Goal: Transaction & Acquisition: Purchase product/service

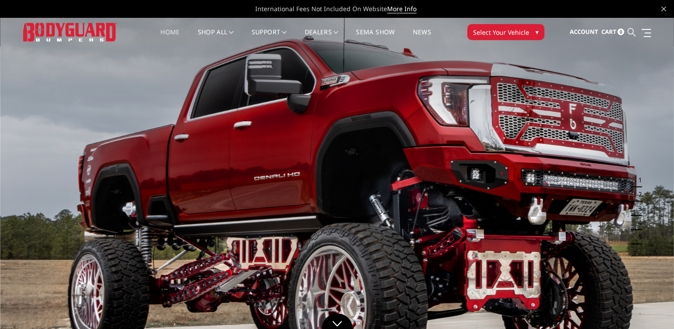
click at [633, 33] on icon at bounding box center [631, 32] width 8 height 8
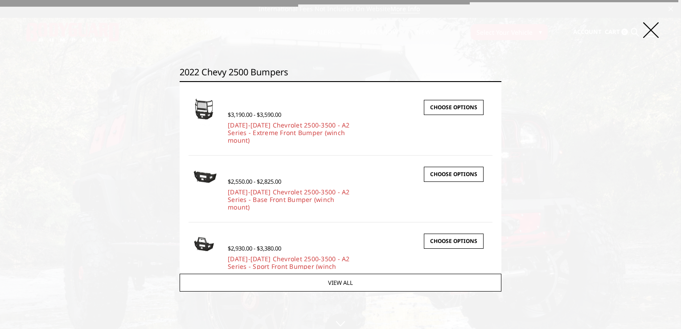
type input "2022 chevy 2500 bumpers"
click at [501, 81] on input "Search" at bounding box center [501, 81] width 0 height 0
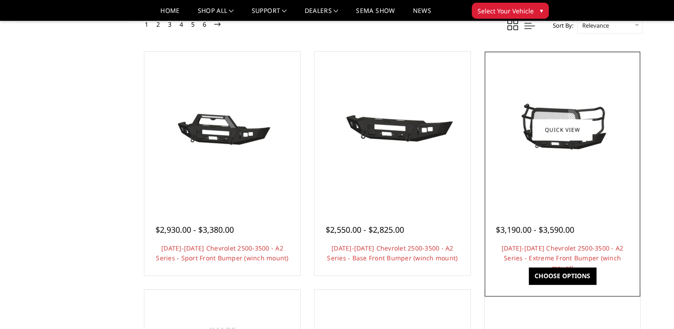
scroll to position [106, 0]
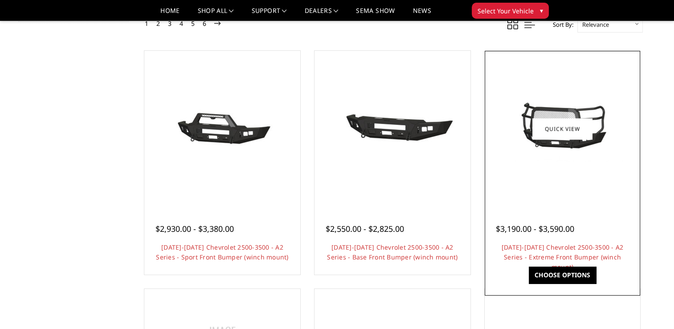
click at [561, 275] on link "Choose Options" at bounding box center [562, 274] width 67 height 17
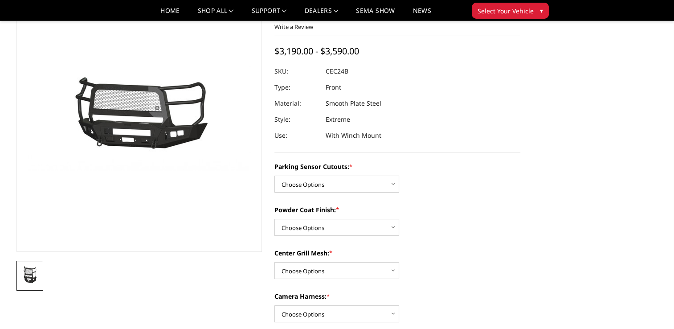
scroll to position [61, 0]
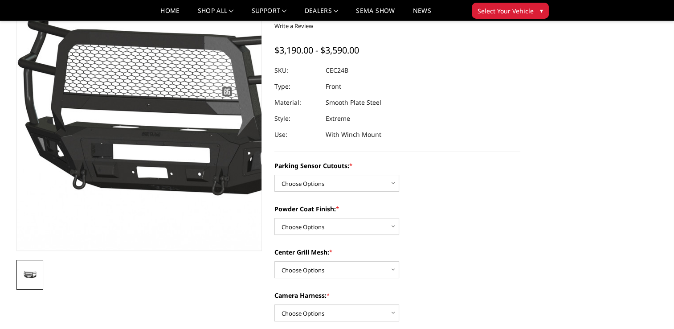
click at [108, 77] on img at bounding box center [180, 117] width 570 height 267
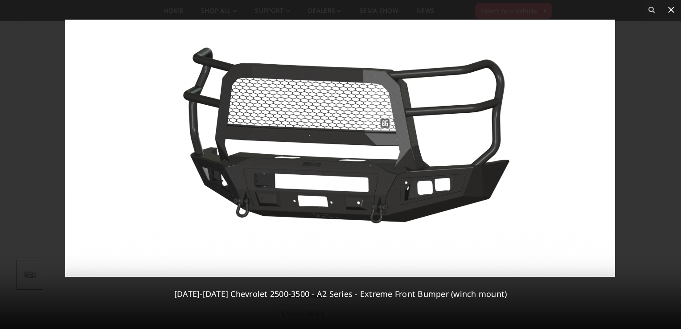
click at [667, 12] on icon at bounding box center [671, 9] width 11 height 11
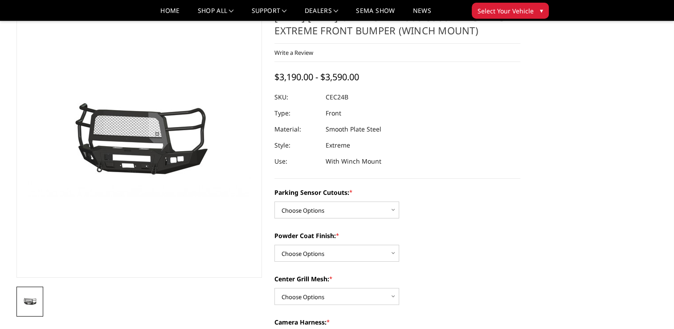
scroll to position [35, 0]
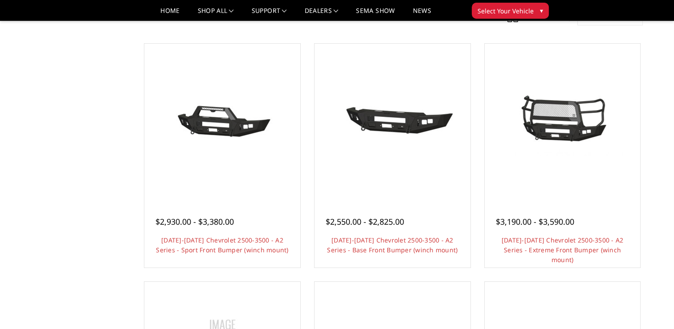
scroll to position [126, 0]
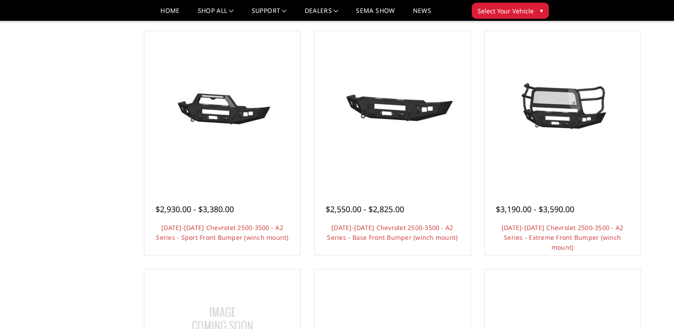
click at [307, 188] on li "Quick view $2,930.00 - $3,380.00 2024-2025 Chevrolet 2500-3500 - A2 Series - Sp…" at bounding box center [222, 145] width 170 height 238
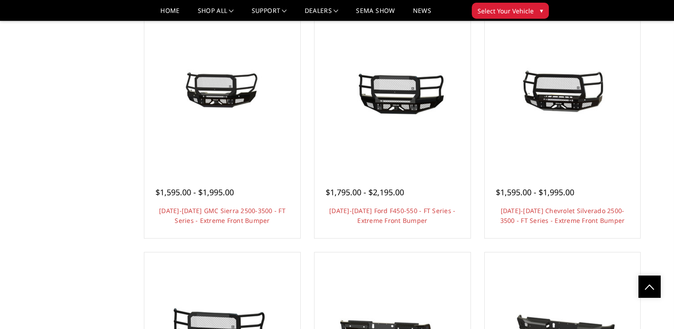
scroll to position [638, 0]
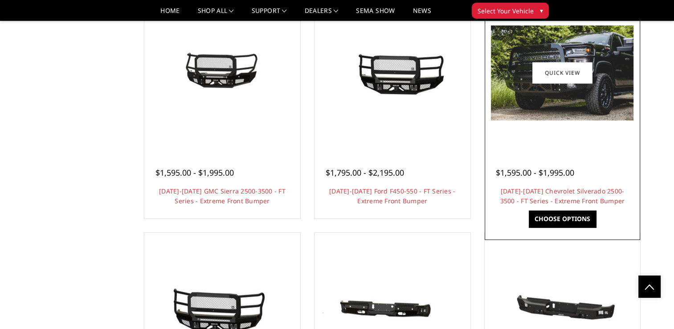
click at [550, 106] on img at bounding box center [562, 72] width 143 height 95
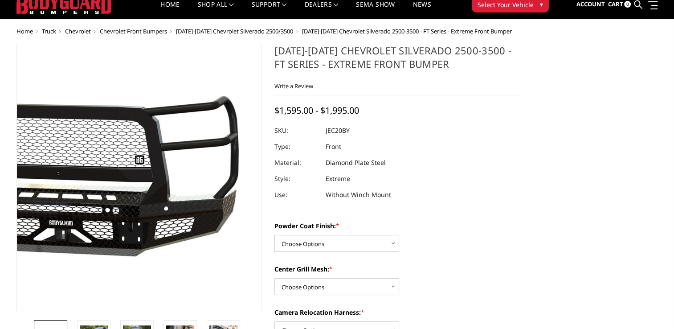
scroll to position [29, 0]
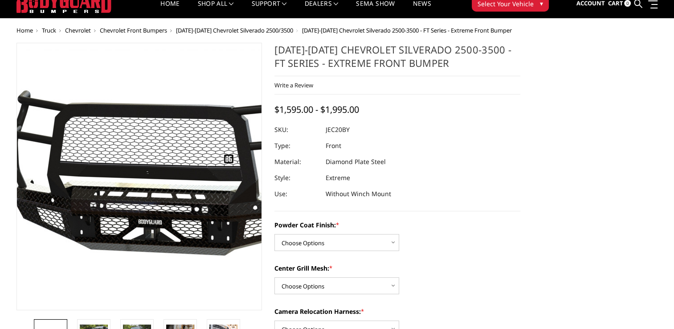
click at [120, 191] on img at bounding box center [165, 177] width 570 height 256
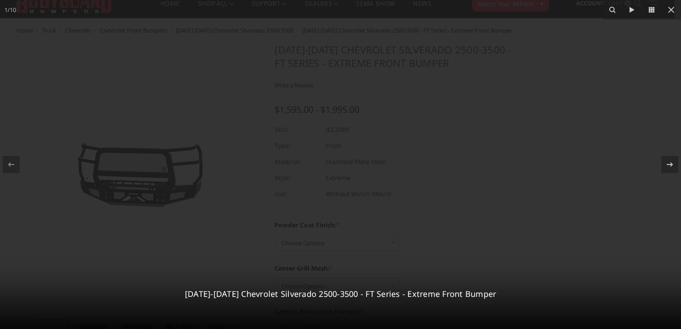
click at [120, 191] on div at bounding box center [340, 164] width 681 height 329
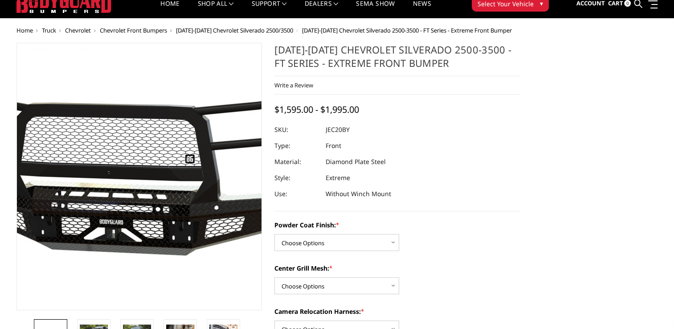
click at [149, 188] on img at bounding box center [126, 177] width 570 height 256
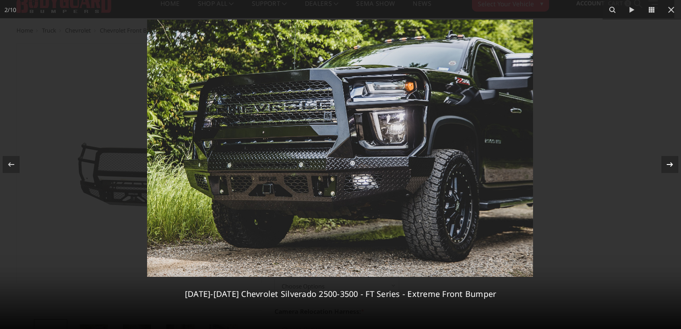
click at [672, 172] on div at bounding box center [669, 164] width 17 height 17
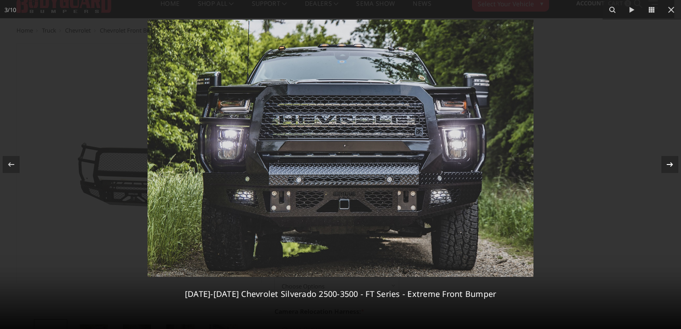
click at [672, 172] on div "3 / 10 2020-2023 Chevrolet Silverado 2500-3500 - FT Series - Extreme Front Bump…" at bounding box center [340, 164] width 681 height 329
click at [672, 172] on div at bounding box center [669, 164] width 17 height 17
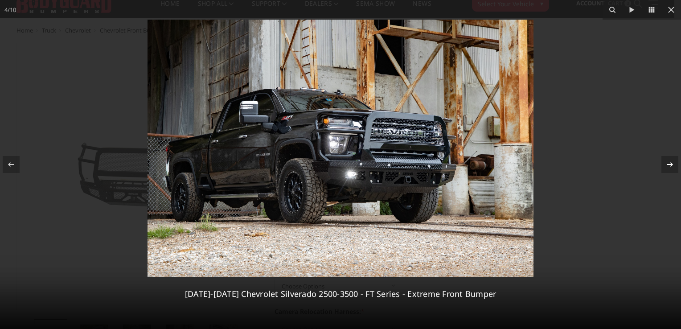
click at [672, 162] on icon at bounding box center [669, 164] width 11 height 11
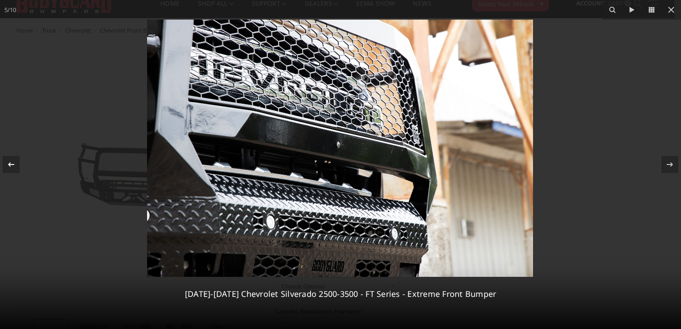
click at [11, 170] on div at bounding box center [11, 164] width 17 height 17
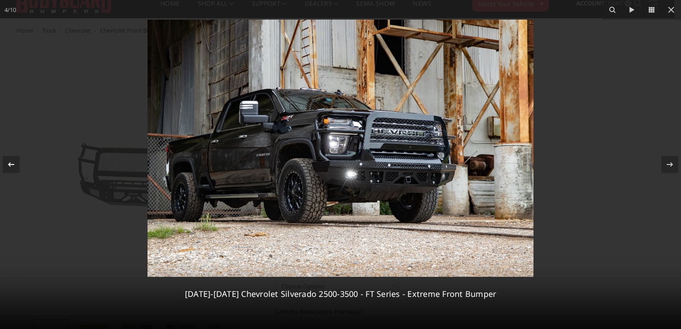
click at [11, 170] on div at bounding box center [11, 164] width 17 height 17
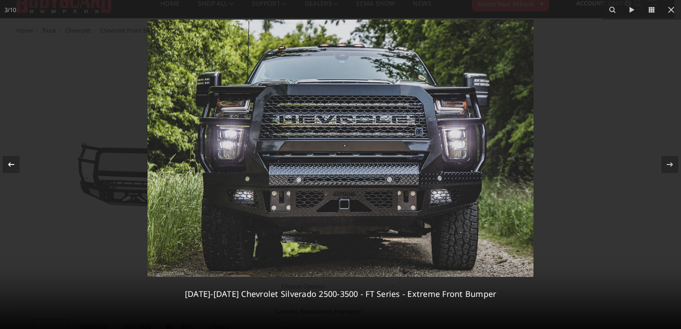
click at [11, 170] on div at bounding box center [11, 164] width 17 height 17
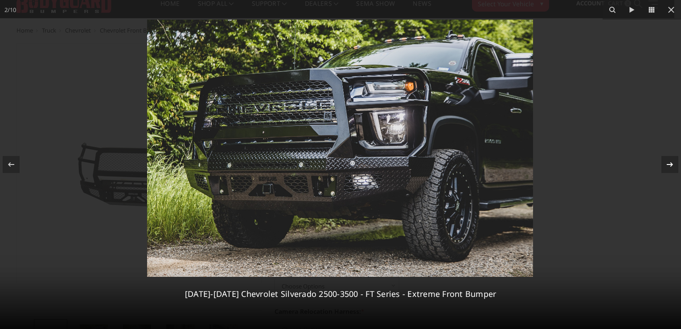
click at [667, 167] on icon at bounding box center [669, 164] width 11 height 11
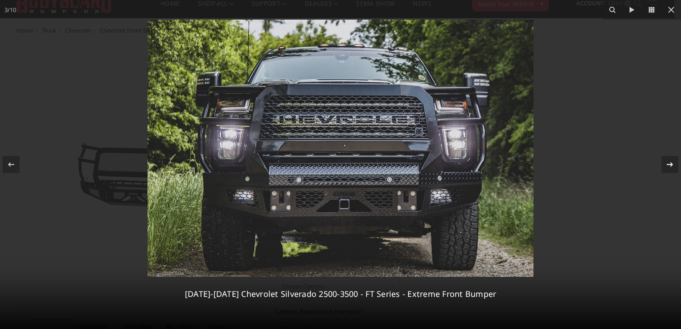
click at [669, 159] on icon at bounding box center [669, 164] width 11 height 11
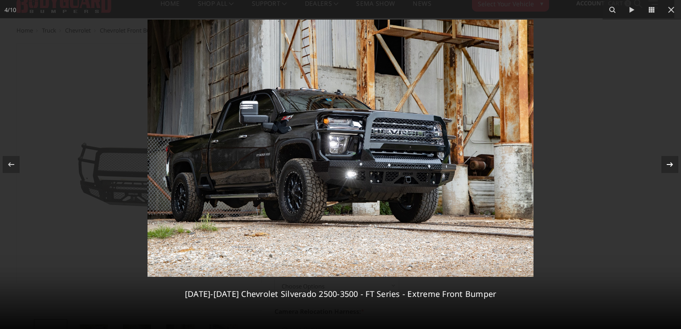
click at [669, 159] on icon at bounding box center [669, 164] width 11 height 11
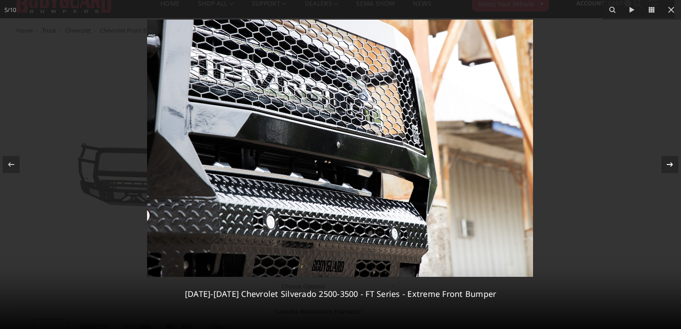
click at [669, 159] on icon at bounding box center [669, 164] width 11 height 11
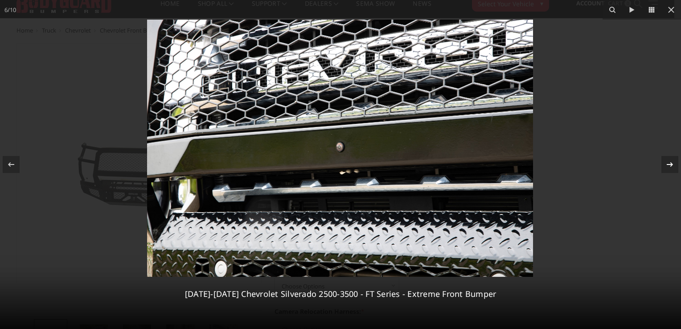
click at [669, 159] on icon at bounding box center [669, 164] width 11 height 11
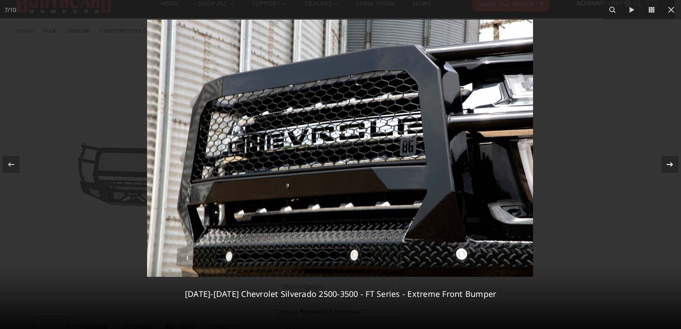
click at [663, 163] on div at bounding box center [669, 164] width 17 height 17
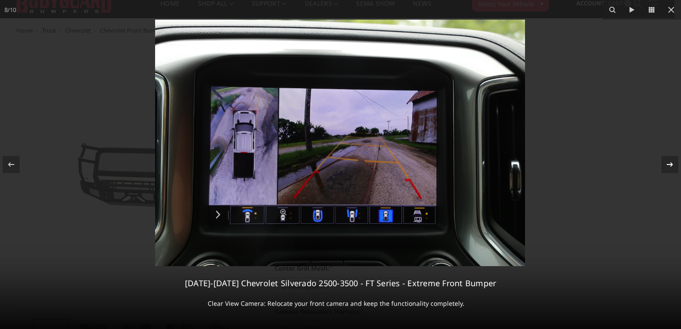
click at [663, 163] on div at bounding box center [669, 164] width 17 height 17
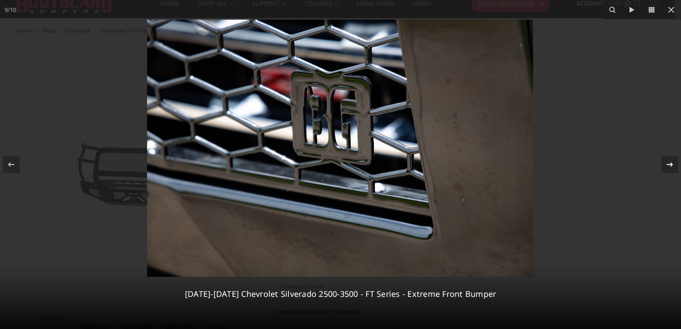
click at [663, 163] on div at bounding box center [669, 164] width 17 height 17
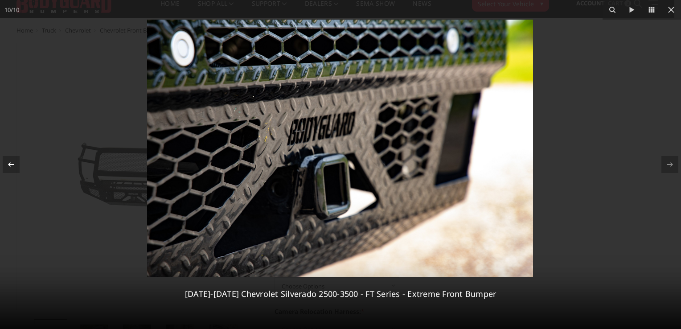
click at [16, 162] on icon at bounding box center [11, 164] width 11 height 11
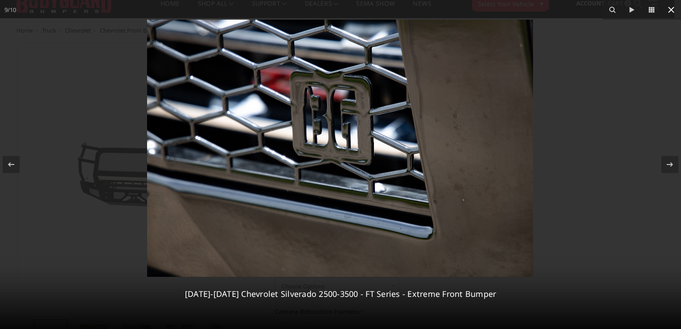
click at [667, 8] on icon at bounding box center [671, 9] width 11 height 11
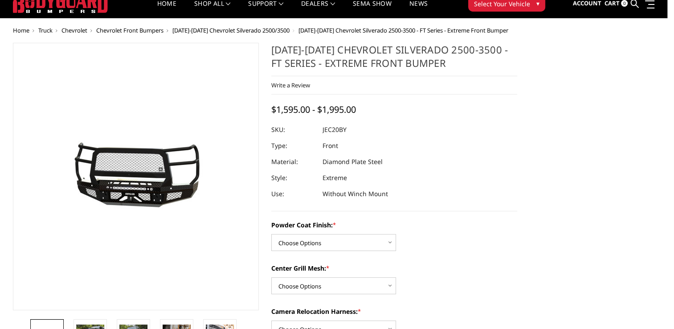
scroll to position [0, 217]
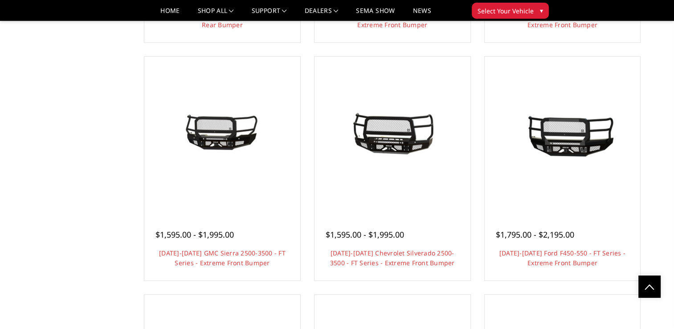
scroll to position [570, 0]
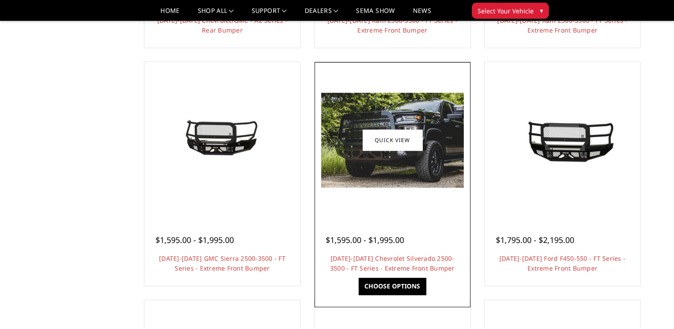
click at [409, 186] on img at bounding box center [392, 140] width 143 height 95
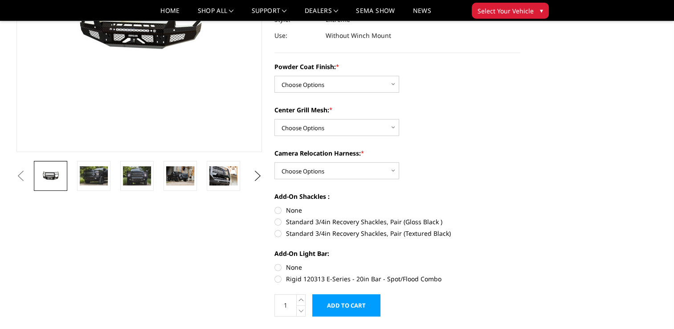
scroll to position [161, 0]
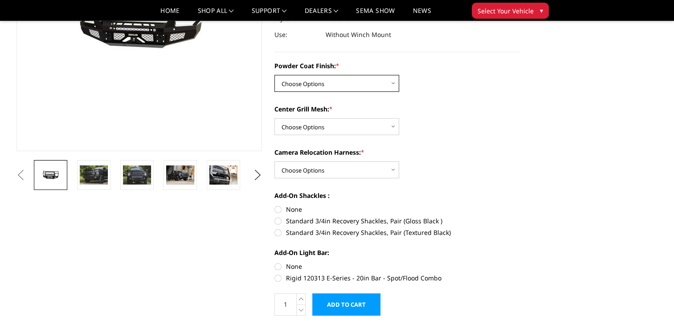
click at [391, 84] on select "Choose Options Bare Metal Gloss Black Powder Coat Textured Black Powder Coat" at bounding box center [336, 83] width 125 height 17
select select "3243"
click at [274, 75] on select "Choose Options Bare Metal Gloss Black Powder Coat Textured Black Powder Coat" at bounding box center [336, 83] width 125 height 17
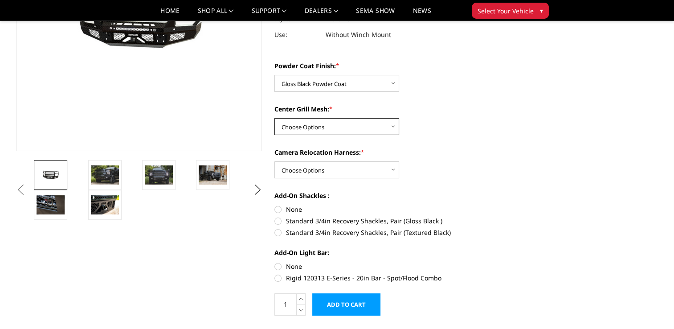
click at [383, 121] on select "Choose Options WITH Expanded Metal in Center Grill WITHOUT Expanded Metal in Ce…" at bounding box center [336, 126] width 125 height 17
select select "3245"
click at [274, 118] on select "Choose Options WITH Expanded Metal in Center Grill WITHOUT Expanded Metal in Ce…" at bounding box center [336, 126] width 125 height 17
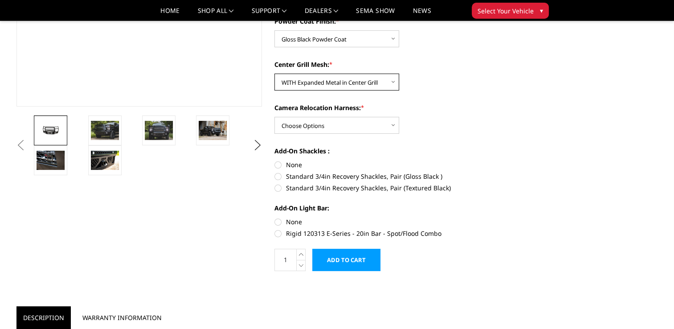
scroll to position [229, 0]
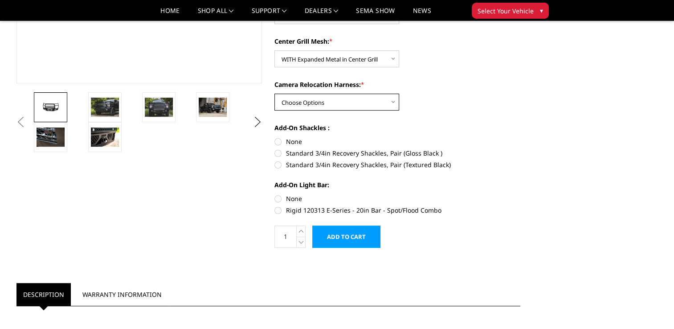
click at [378, 104] on select "Choose Options WITH Camera Relocation Harness WITHOUT Camera Relocation Harness" at bounding box center [336, 102] width 125 height 17
select select "3248"
click at [274, 94] on select "Choose Options WITH Camera Relocation Harness WITHOUT Camera Relocation Harness" at bounding box center [336, 102] width 125 height 17
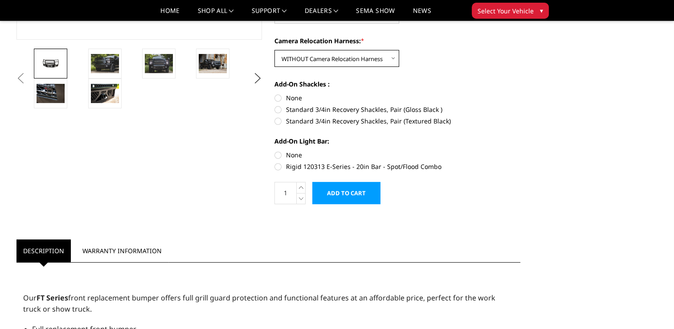
scroll to position [274, 0]
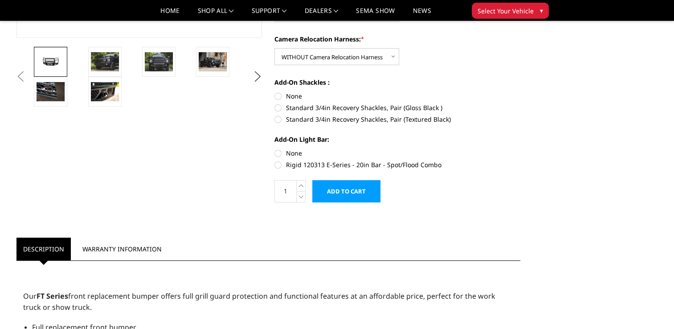
click at [281, 95] on label "None" at bounding box center [397, 95] width 246 height 9
click at [275, 92] on input "None" at bounding box center [274, 91] width 0 height 0
radio input "true"
click at [278, 153] on label "None" at bounding box center [397, 152] width 246 height 9
click at [275, 149] on input "None" at bounding box center [274, 148] width 0 height 0
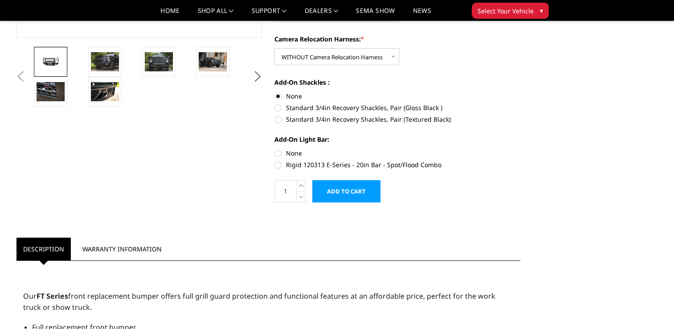
radio input "true"
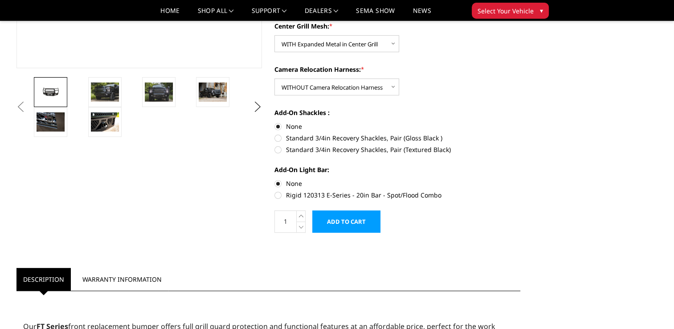
scroll to position [263, 0]
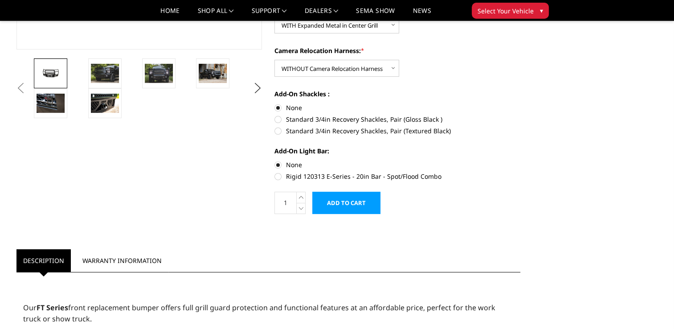
click at [339, 202] on input "Add to Cart" at bounding box center [346, 203] width 68 height 22
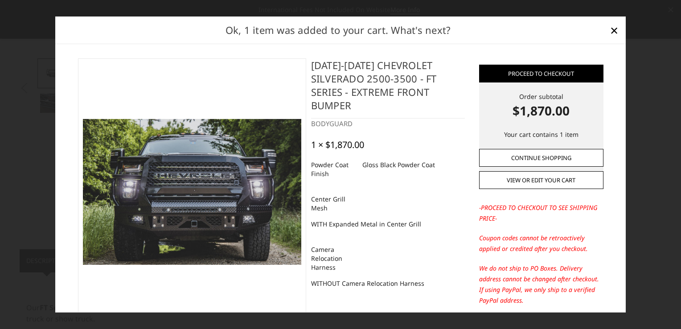
click at [522, 154] on link "Continue Shopping" at bounding box center [541, 157] width 124 height 18
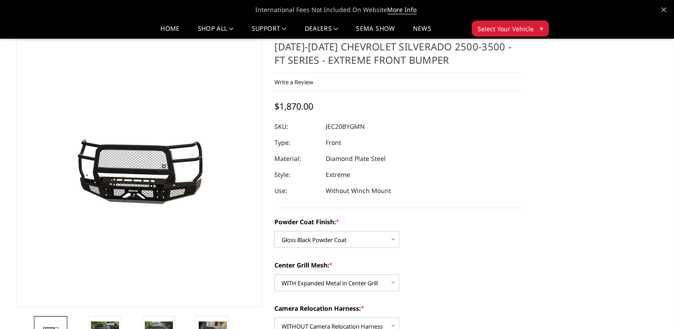
scroll to position [0, 0]
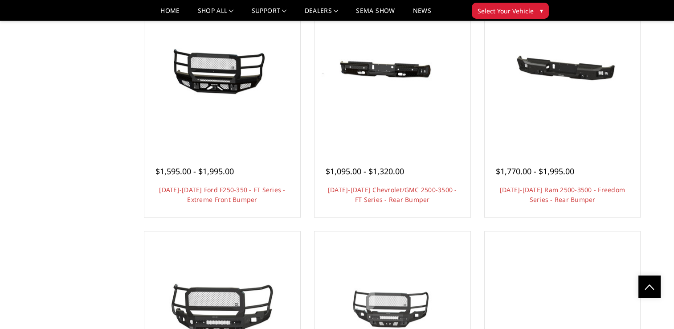
scroll to position [883, 0]
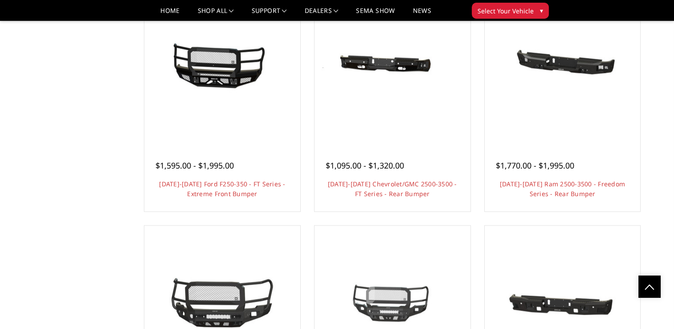
click at [227, 131] on div at bounding box center [223, 66] width 152 height 152
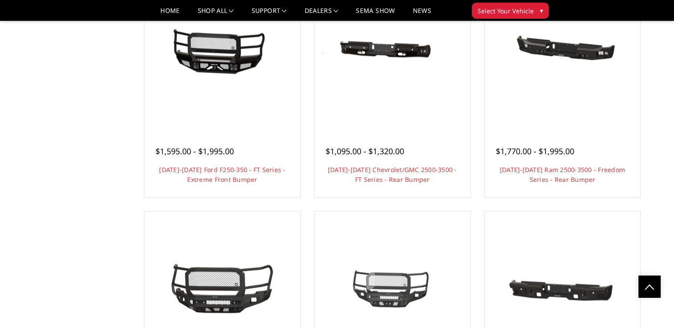
scroll to position [907, 0]
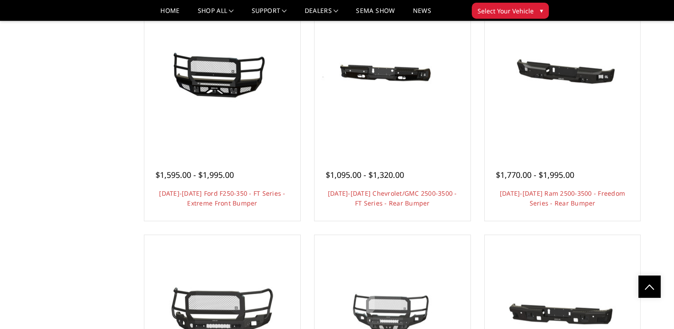
scroll to position [860, 0]
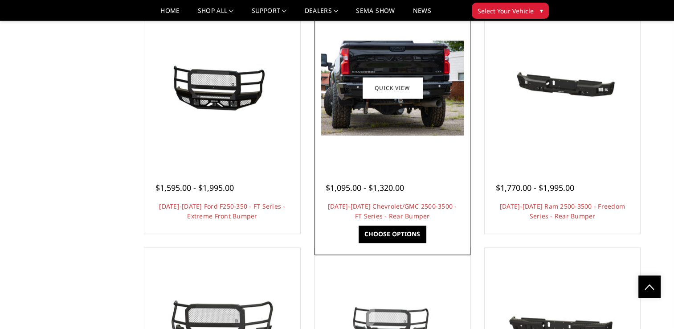
click at [379, 126] on img at bounding box center [392, 88] width 143 height 95
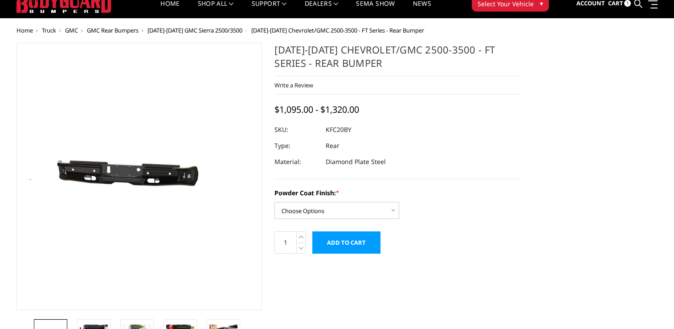
scroll to position [30, 0]
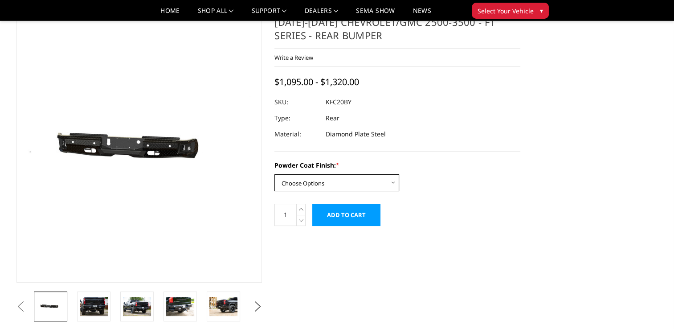
click at [357, 184] on select "Choose Options Bare Metal Gloss Black Powder Coat Textured Black Powder Coat" at bounding box center [336, 182] width 125 height 17
select select "3418"
click at [274, 174] on select "Choose Options Bare Metal Gloss Black Powder Coat Textured Black Powder Coat" at bounding box center [336, 182] width 125 height 17
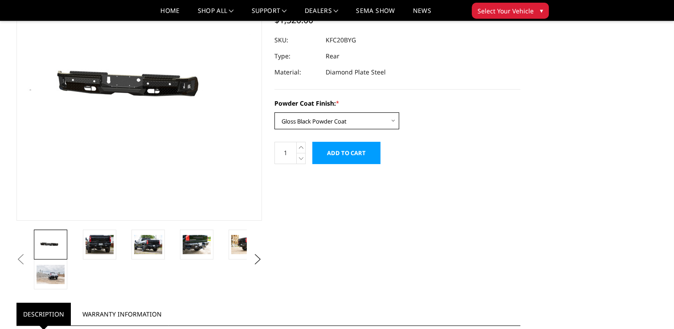
scroll to position [93, 0]
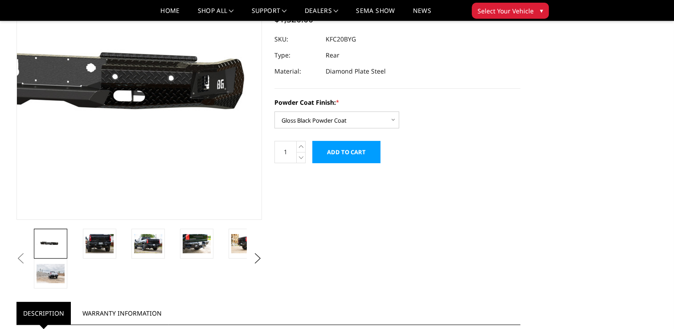
click at [175, 147] on img at bounding box center [92, 85] width 570 height 271
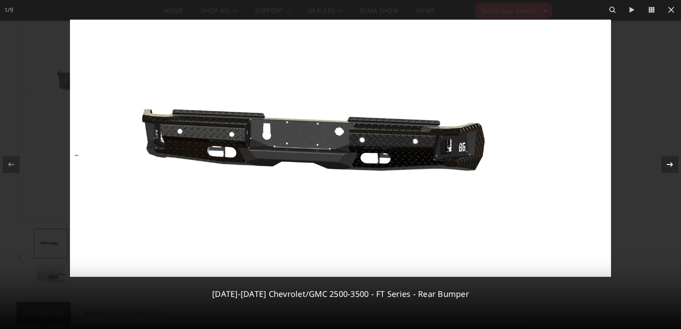
click at [667, 168] on icon at bounding box center [669, 164] width 11 height 11
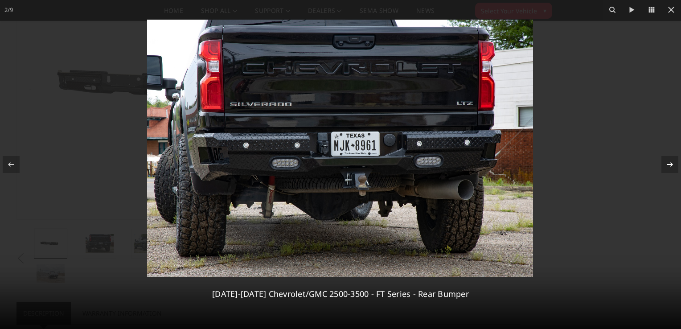
click at [667, 168] on icon at bounding box center [669, 164] width 11 height 11
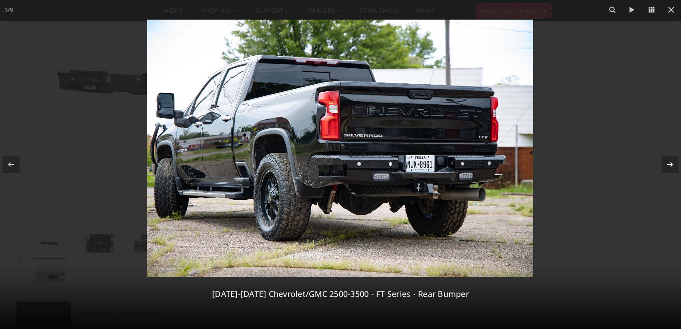
click at [667, 168] on div "3 / 9 2020-2025 Chevrolet/GMC 2500-3500 - FT Series - Rear Bumper" at bounding box center [340, 164] width 681 height 329
click at [667, 168] on icon at bounding box center [669, 164] width 11 height 11
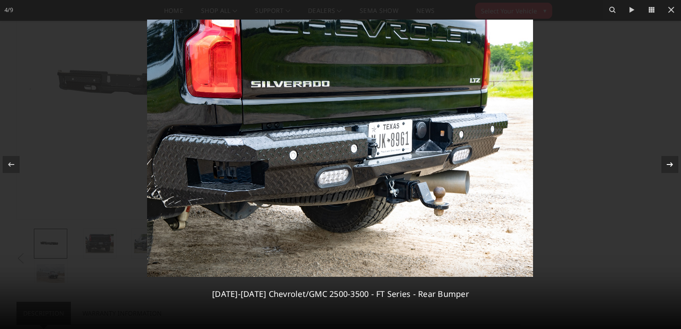
click at [667, 168] on icon at bounding box center [669, 164] width 11 height 11
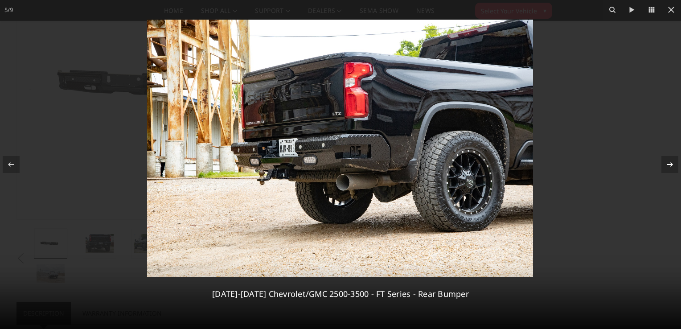
click at [667, 168] on icon at bounding box center [669, 164] width 11 height 11
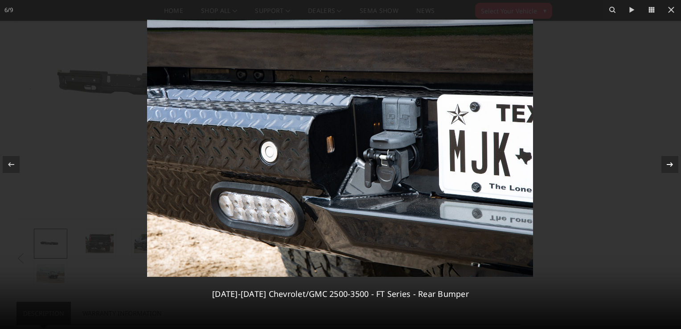
click at [667, 168] on icon at bounding box center [669, 164] width 11 height 11
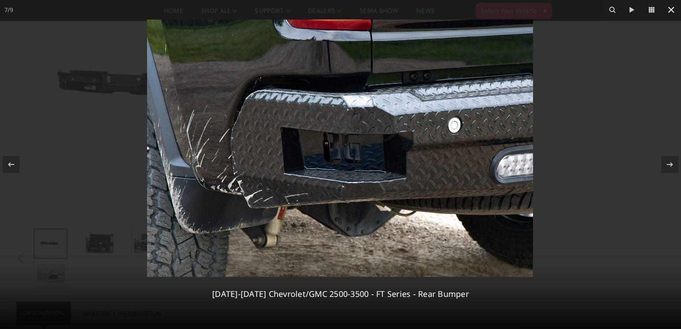
click at [676, 7] on icon at bounding box center [671, 9] width 11 height 11
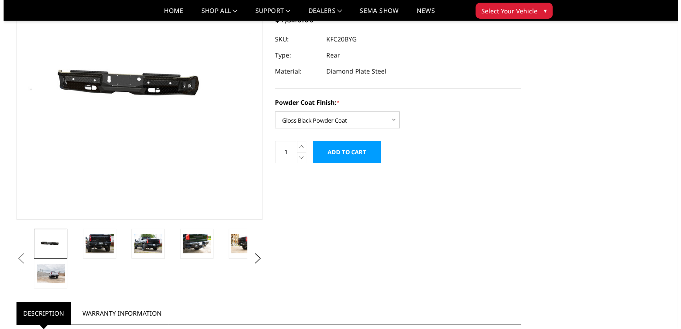
scroll to position [0, 174]
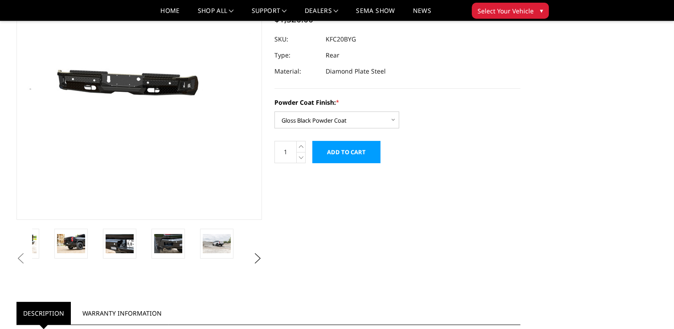
click at [364, 157] on input "Add to Cart" at bounding box center [346, 152] width 68 height 22
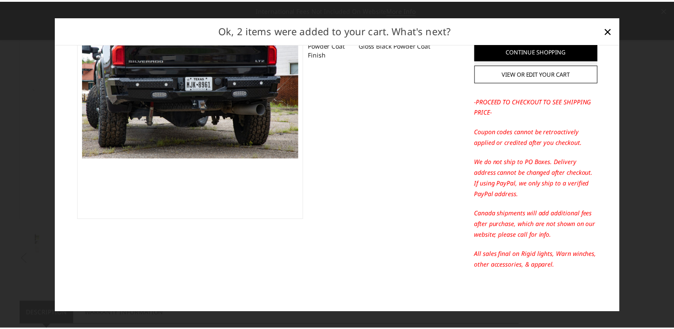
scroll to position [0, 0]
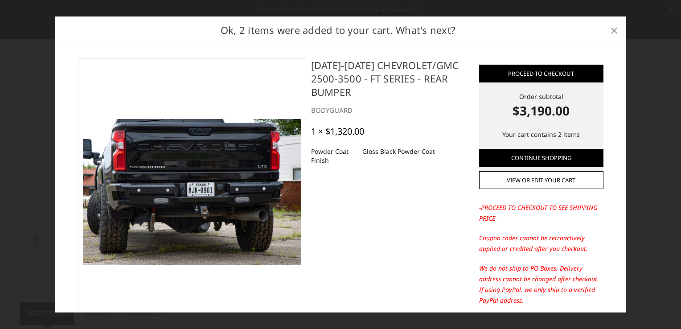
click at [617, 32] on span "×" at bounding box center [614, 29] width 8 height 19
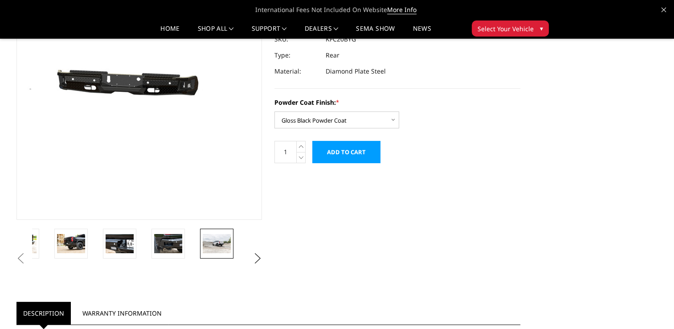
click at [214, 247] on img at bounding box center [217, 243] width 28 height 19
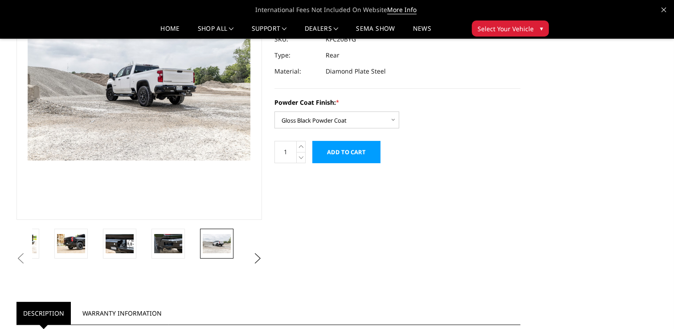
scroll to position [71, 0]
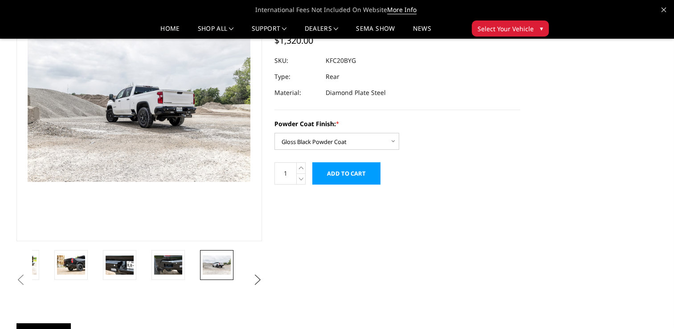
click at [261, 279] on button "Next" at bounding box center [257, 279] width 13 height 13
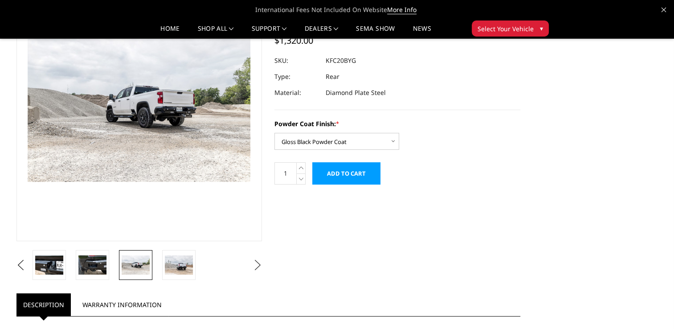
click at [252, 261] on button "Next" at bounding box center [257, 264] width 13 height 13
click at [257, 263] on button "Next" at bounding box center [257, 264] width 13 height 13
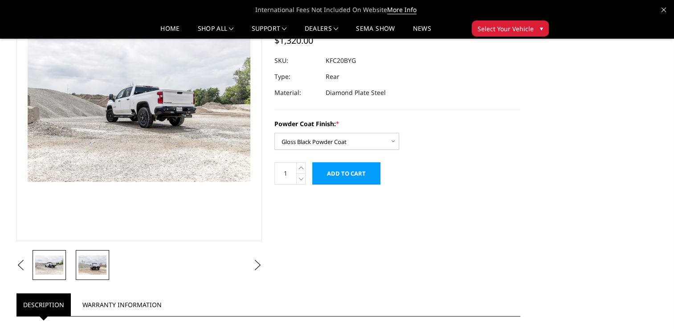
click at [100, 265] on img at bounding box center [92, 264] width 28 height 19
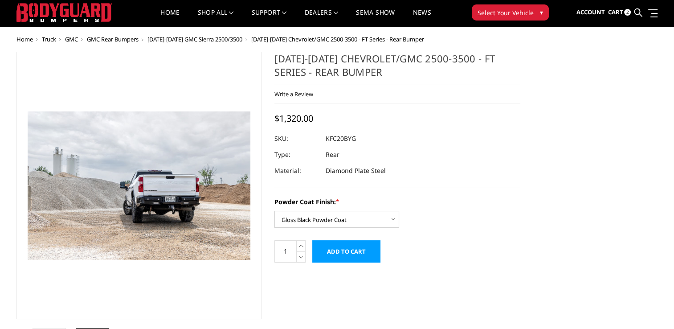
scroll to position [0, 0]
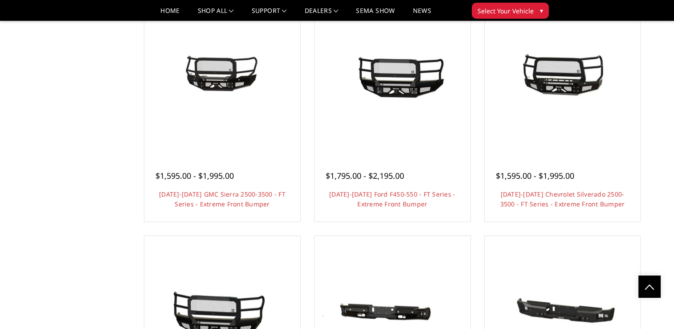
scroll to position [635, 0]
